Goal: Transaction & Acquisition: Register for event/course

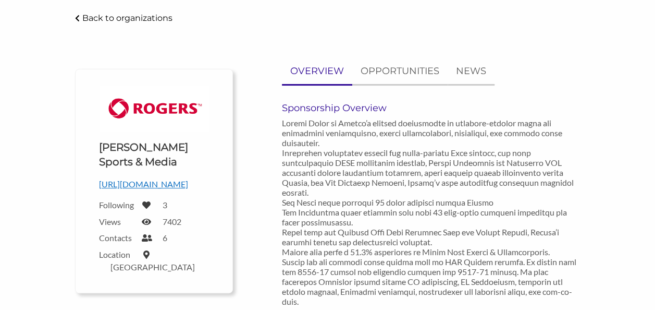
scroll to position [45, 0]
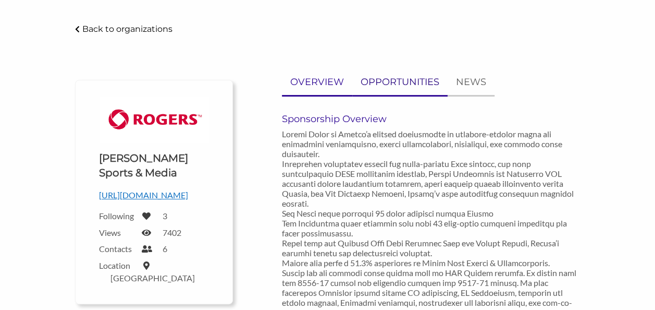
click at [385, 79] on p "OPPORTUNITIES" at bounding box center [400, 82] width 79 height 15
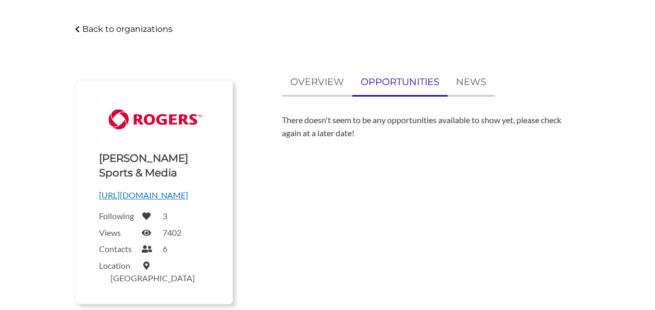
scroll to position [0, 0]
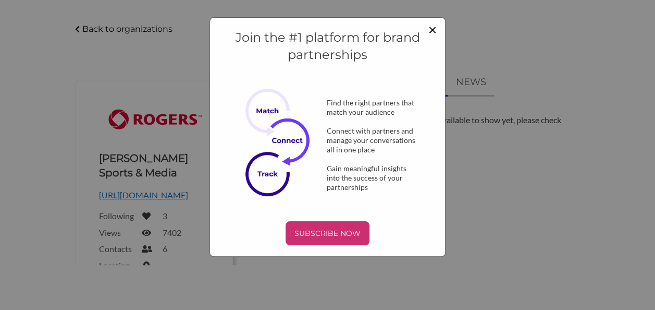
click at [430, 27] on span "×" at bounding box center [432, 29] width 8 height 18
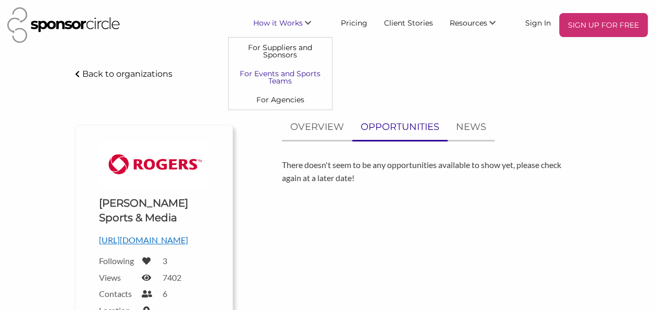
click at [282, 74] on link "For Events and Sports Teams" at bounding box center [280, 77] width 103 height 26
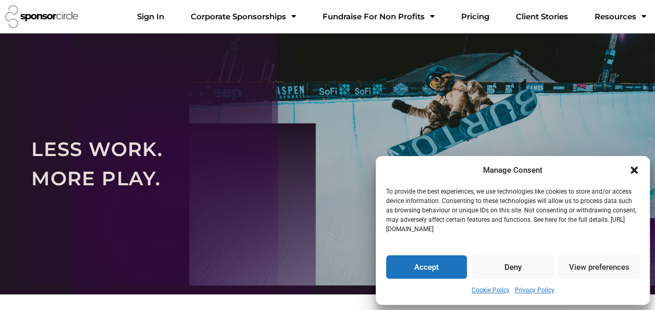
click at [425, 269] on button "Accept" at bounding box center [426, 266] width 81 height 23
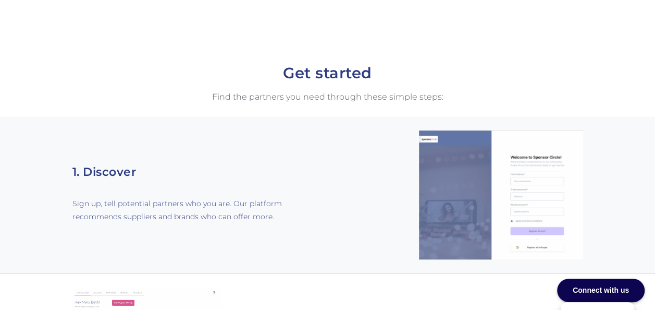
scroll to position [561, 0]
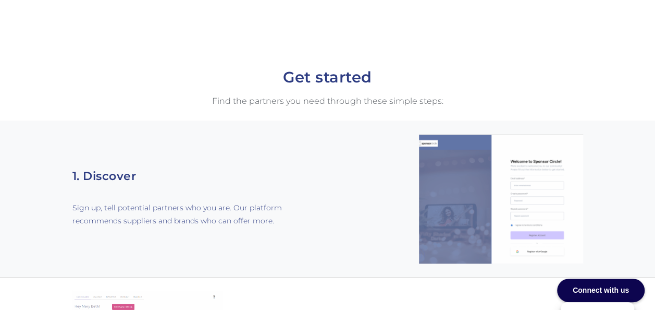
click at [531, 181] on img at bounding box center [501, 198] width 164 height 129
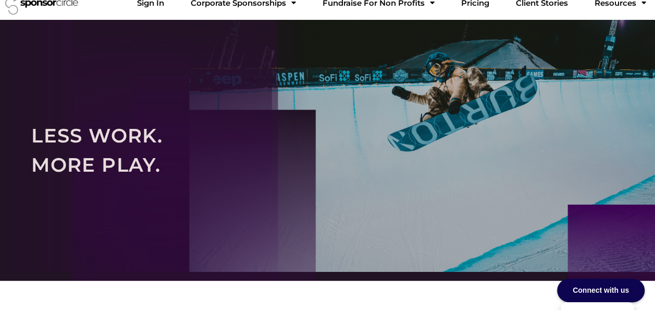
scroll to position [0, 0]
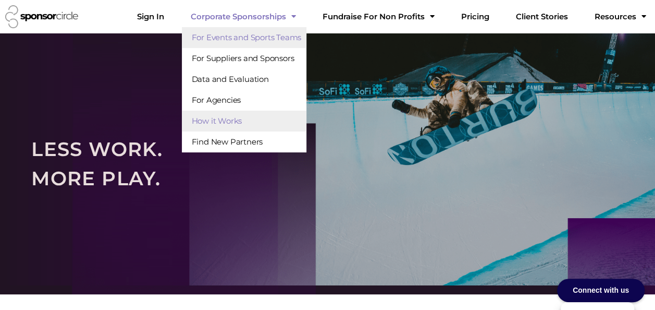
click at [271, 119] on link "How it Works" at bounding box center [244, 120] width 125 height 21
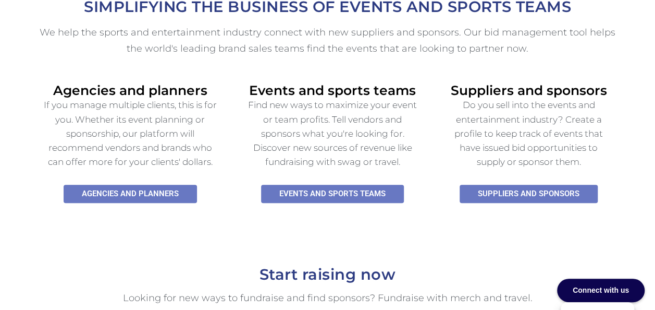
scroll to position [415, 0]
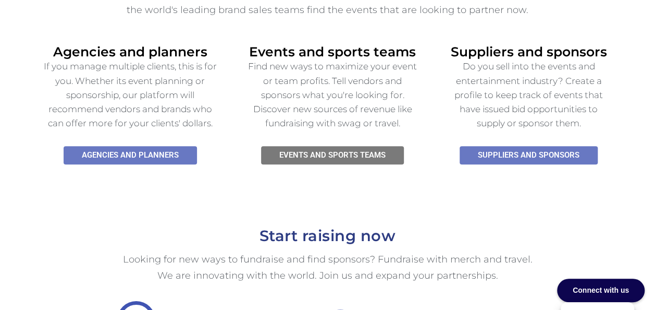
click at [320, 151] on span "Events and SPORTS TEAMS" at bounding box center [332, 155] width 106 height 8
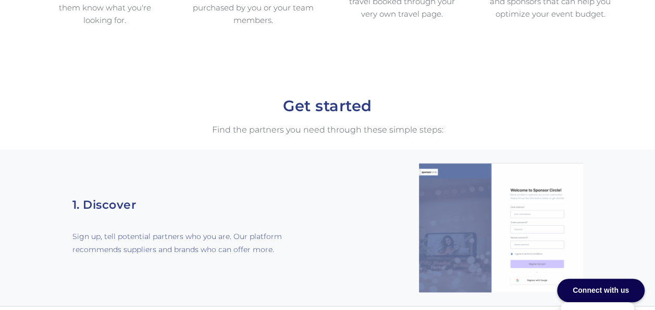
scroll to position [517, 0]
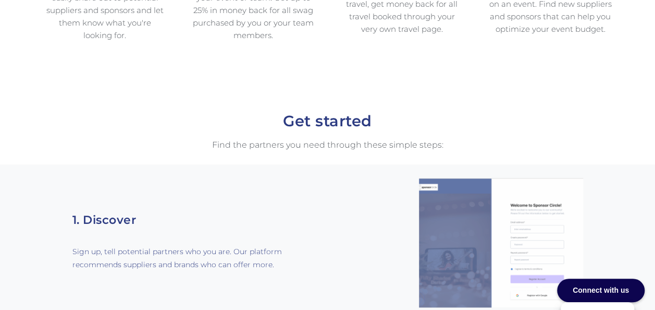
click at [517, 219] on img at bounding box center [501, 242] width 164 height 129
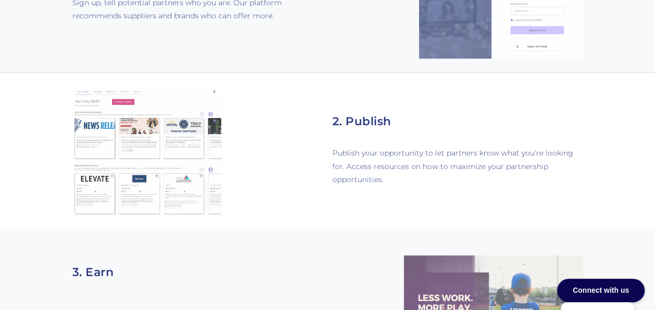
scroll to position [773, 0]
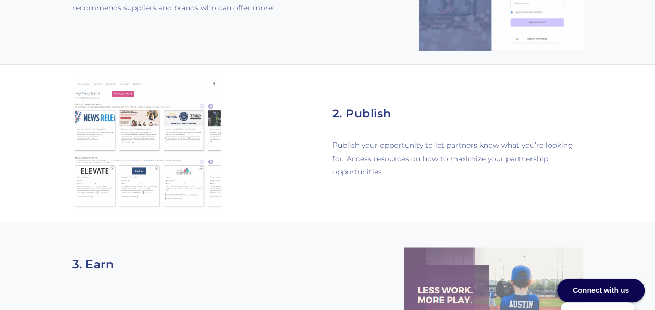
click at [358, 104] on h2 "2. Publish" at bounding box center [457, 113] width 250 height 19
click at [90, 150] on img at bounding box center [147, 143] width 150 height 132
drag, startPoint x: 90, startPoint y: 150, endPoint x: 527, endPoint y: 262, distance: 451.5
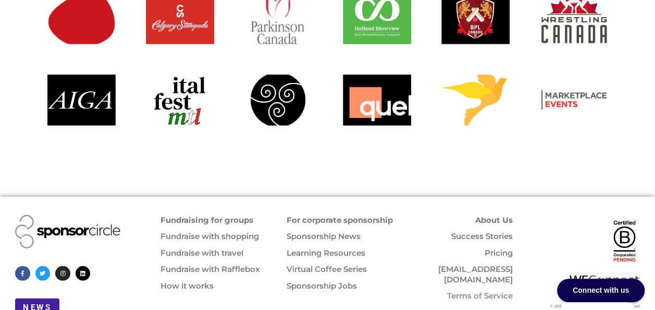
scroll to position [1271, 0]
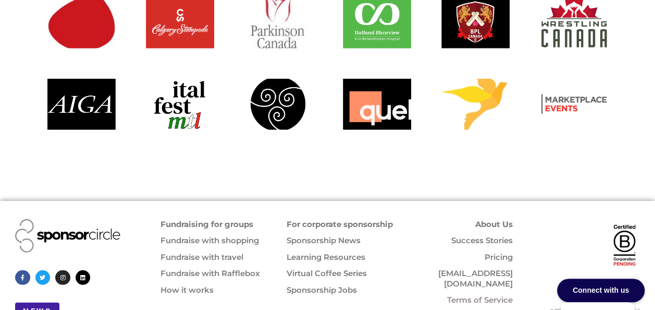
click at [322, 235] on link "Sponsorship News" at bounding box center [324, 240] width 74 height 10
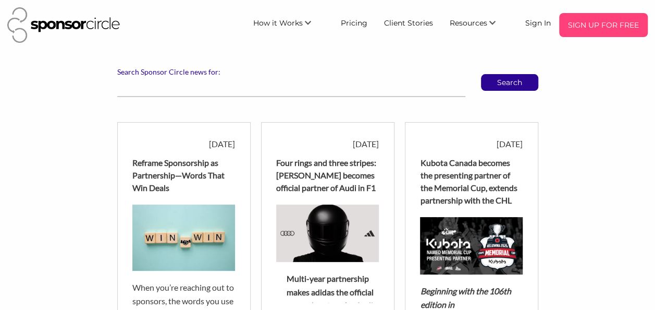
click at [586, 24] on p "SIGN UP FOR FREE" at bounding box center [603, 25] width 80 height 16
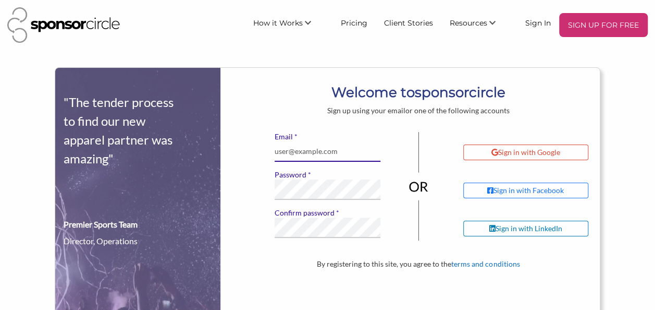
click at [320, 152] on input "* Email" at bounding box center [327, 151] width 105 height 20
type input "sponsorship@bonsoo.on.ca"
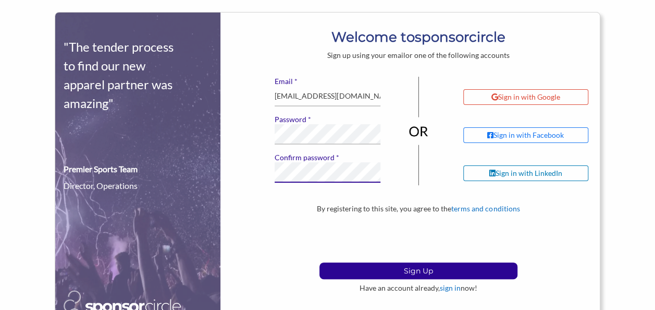
scroll to position [92, 0]
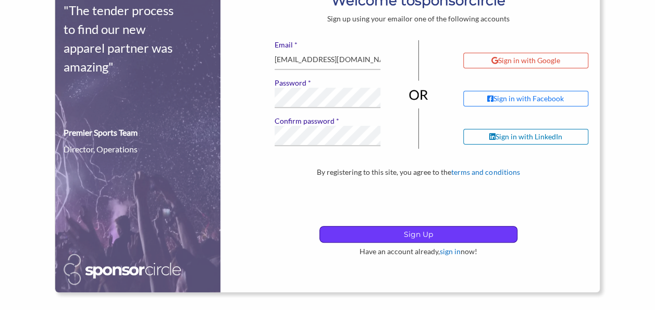
click at [508, 233] on p "Sign Up" at bounding box center [418, 234] width 197 height 16
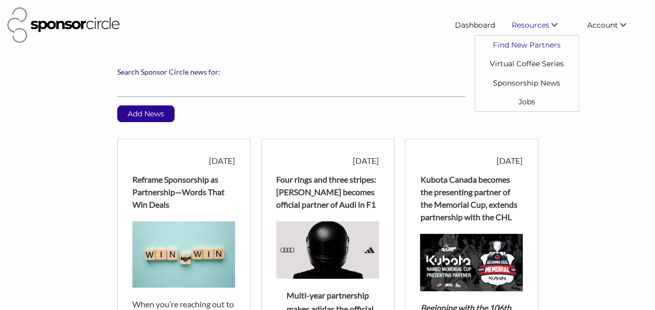
click at [540, 40] on link "Find New Partners" at bounding box center [526, 44] width 103 height 19
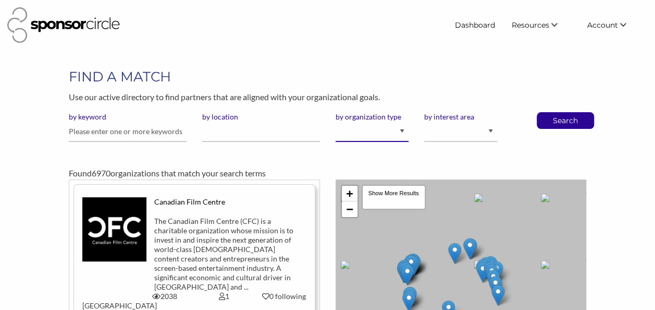
click at [402, 130] on select "I am an event organizer seeking new partnerships with suppliers, exhibitors or …" at bounding box center [372, 131] width 73 height 20
select select "Property"
click at [336, 121] on select "I am an event organizer seeking new partnerships with suppliers, exhibitors or …" at bounding box center [372, 131] width 73 height 20
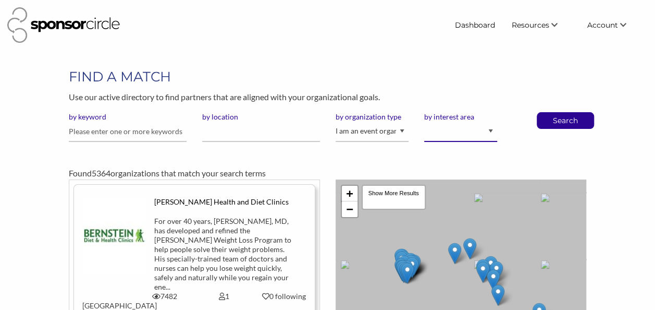
drag, startPoint x: 0, startPoint y: 0, endPoint x: 468, endPoint y: 132, distance: 486.3
click at [468, 132] on select "Animal Welfare Arts and Culture Business and Entrepreneurship Community Diversi…" at bounding box center [460, 131] width 73 height 20
select select "3"
click at [424, 121] on select "Animal Welfare Arts and Culture Business and Entrepreneurship Community Diversi…" at bounding box center [460, 131] width 73 height 20
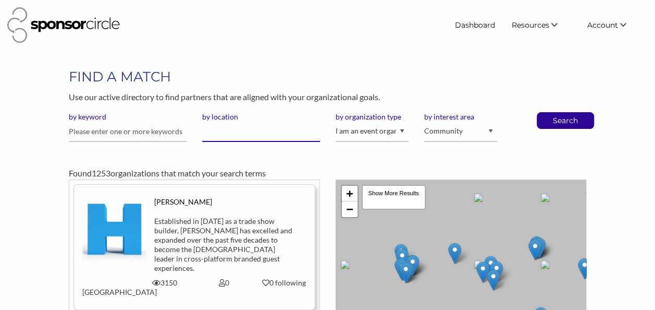
click at [240, 133] on input "by location" at bounding box center [261, 131] width 118 height 20
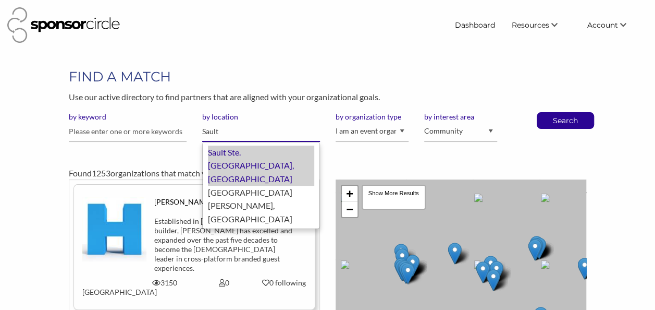
click at [285, 153] on div "Sault Ste. Marie, Canada" at bounding box center [261, 165] width 106 height 40
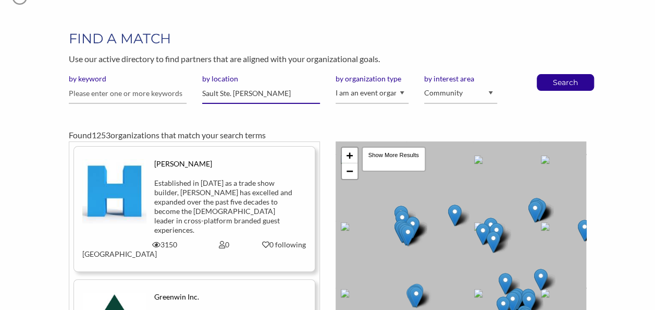
scroll to position [32, 0]
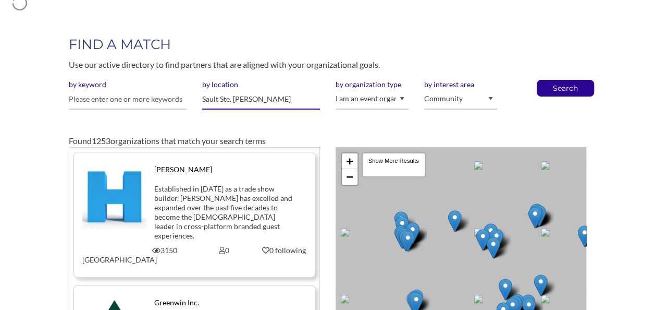
type input "Sault Ste. [PERSON_NAME]"
click at [566, 94] on p "Search" at bounding box center [565, 88] width 34 height 16
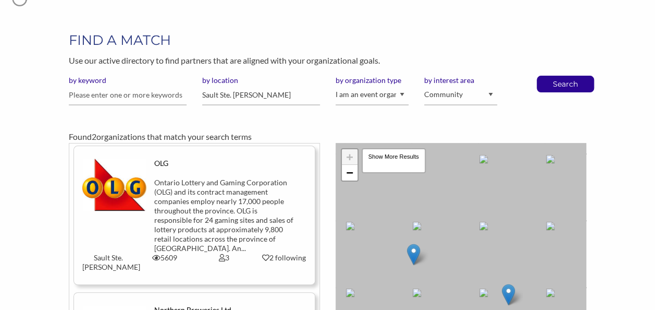
scroll to position [21, 0]
